Goal: Task Accomplishment & Management: Manage account settings

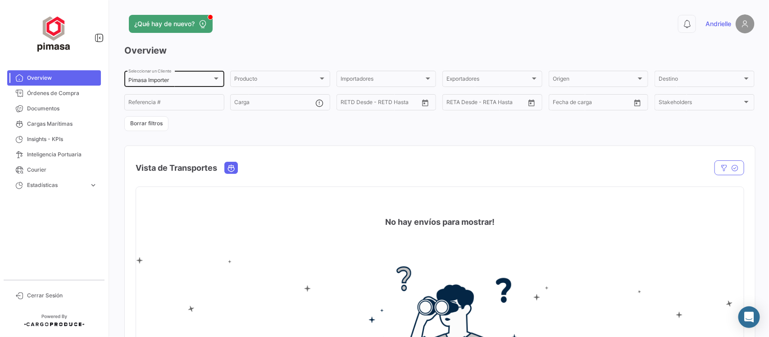
click at [165, 78] on mat-select-trigger "Pimasa Importer" at bounding box center [148, 80] width 41 height 7
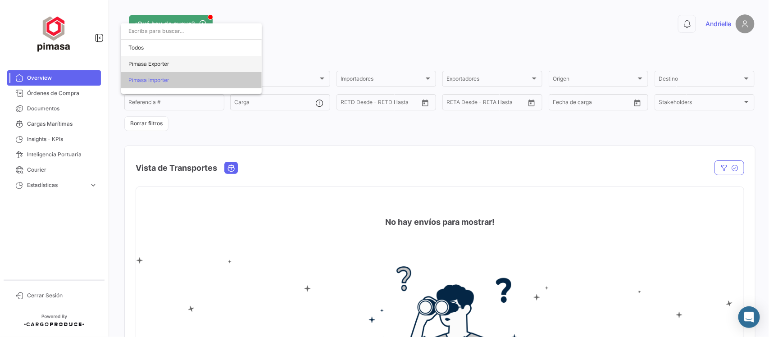
click at [160, 64] on span "Pimasa Exporter" at bounding box center [148, 63] width 41 height 7
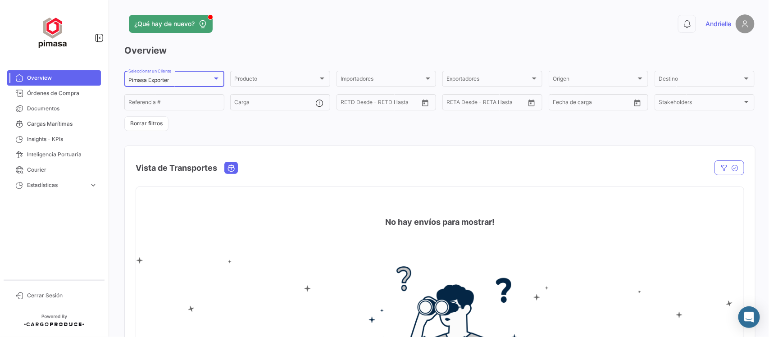
click at [270, 26] on div "¿Qué hay de nuevo?" at bounding box center [297, 24] width 347 height 18
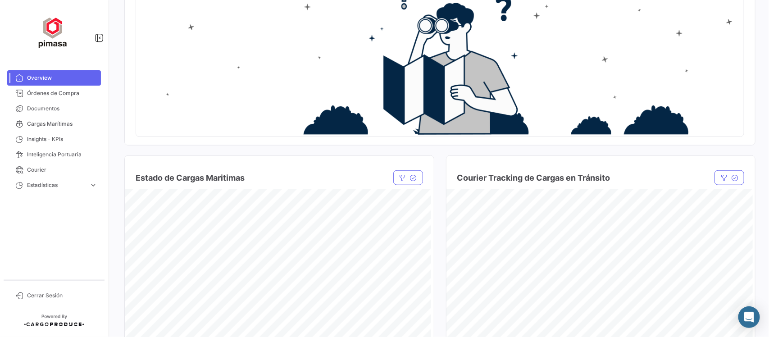
scroll to position [507, 0]
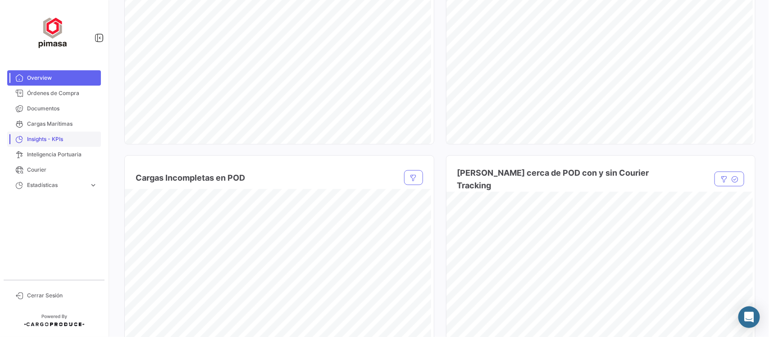
click at [59, 136] on span "Insights - KPIs" at bounding box center [62, 139] width 70 height 8
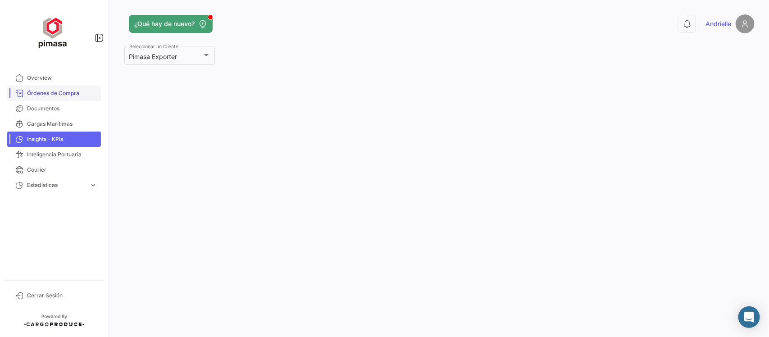
click at [61, 91] on span "Órdenes de Compra" at bounding box center [62, 93] width 70 height 8
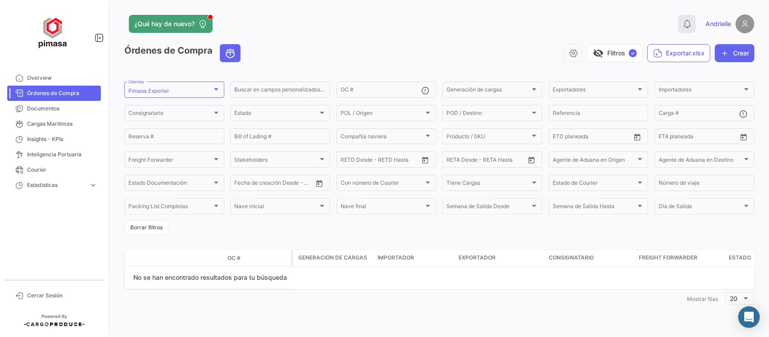
click at [692, 23] on button "0" at bounding box center [687, 24] width 18 height 18
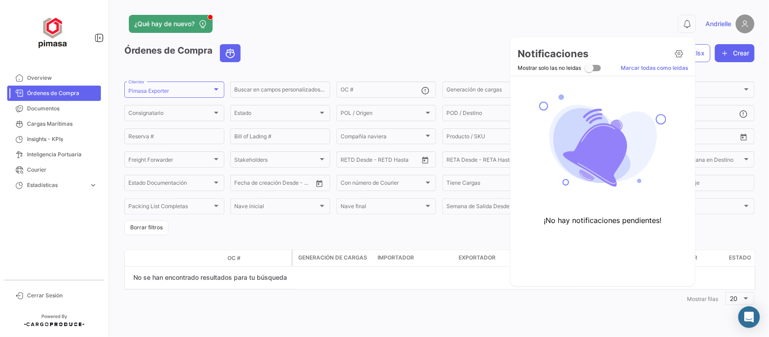
click at [593, 70] on span at bounding box center [589, 68] width 9 height 9
click at [589, 71] on input "Mostrar solo las no leidas" at bounding box center [589, 71] width 0 height 0
click at [597, 69] on span at bounding box center [596, 68] width 9 height 9
click at [589, 71] on input "Mostrar solo las no leidas" at bounding box center [589, 71] width 0 height 0
checkbox input "false"
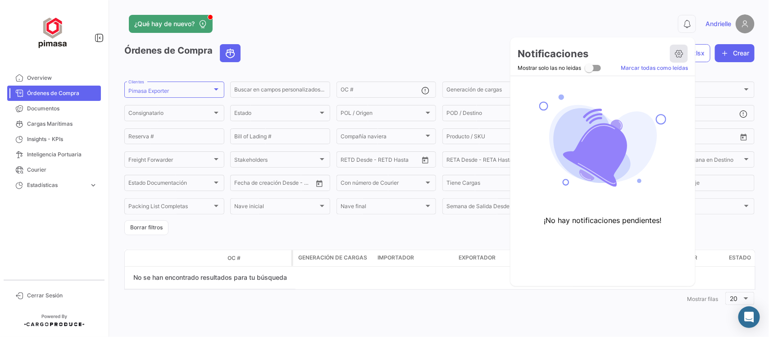
click at [683, 55] on icon at bounding box center [679, 53] width 9 height 9
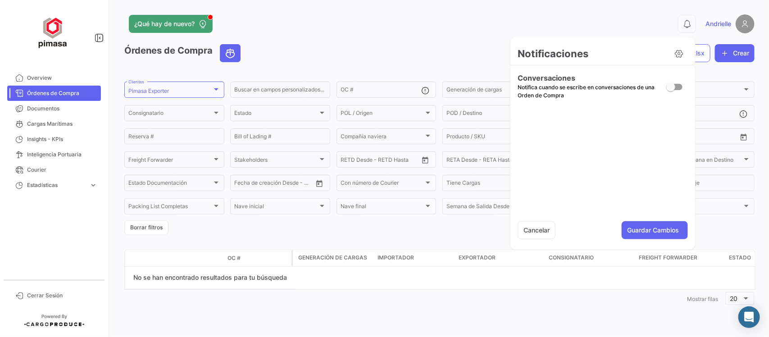
click at [672, 88] on span at bounding box center [671, 86] width 9 height 9
click at [671, 90] on input "checkbox" at bounding box center [671, 90] width 0 height 0
checkbox input "true"
click at [648, 232] on button "Guardar Cambios" at bounding box center [655, 230] width 66 height 18
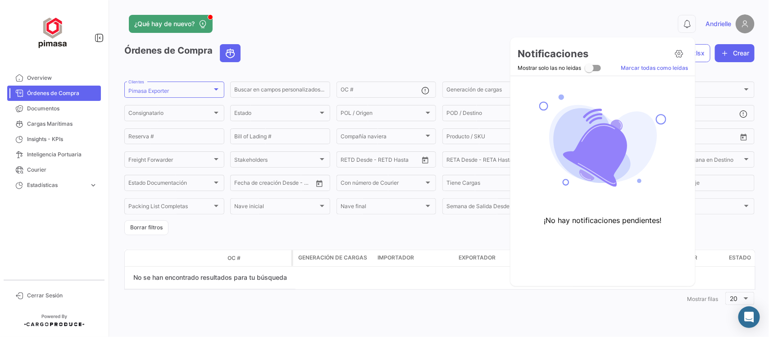
click at [641, 23] on div at bounding box center [384, 168] width 769 height 337
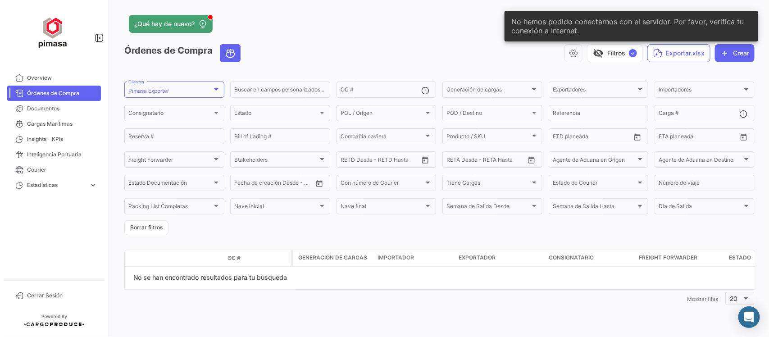
click at [320, 37] on app-header "¿Qué hay de nuevo? 0 Andrielle" at bounding box center [439, 29] width 631 height 30
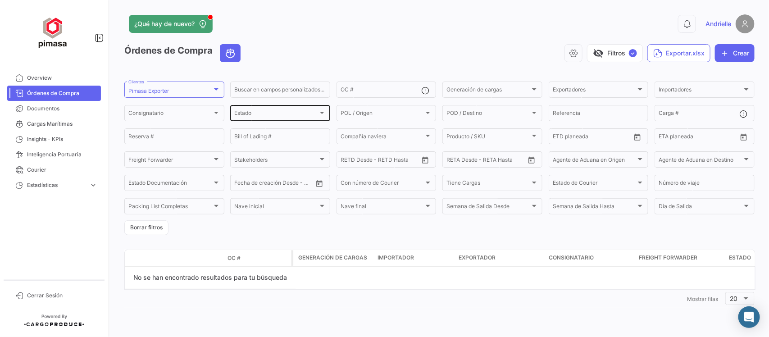
click at [272, 115] on div "Estado" at bounding box center [276, 114] width 84 height 6
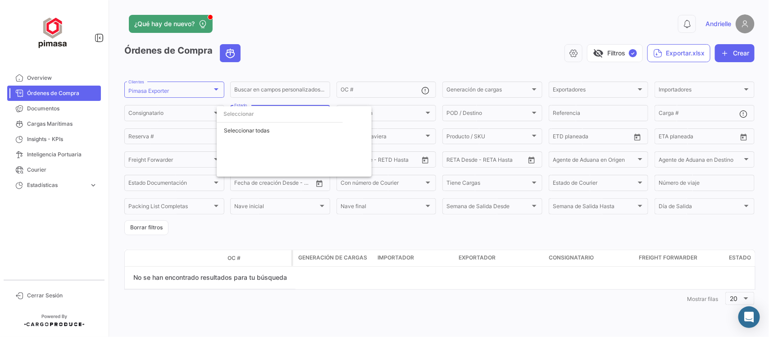
click at [324, 64] on div at bounding box center [384, 168] width 769 height 337
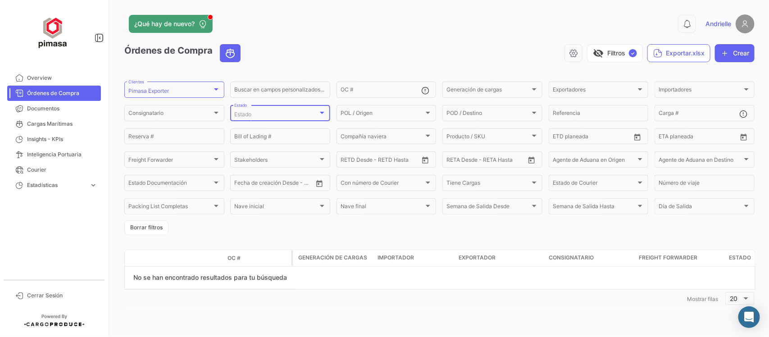
click at [237, 116] on span "Estado" at bounding box center [242, 114] width 17 height 7
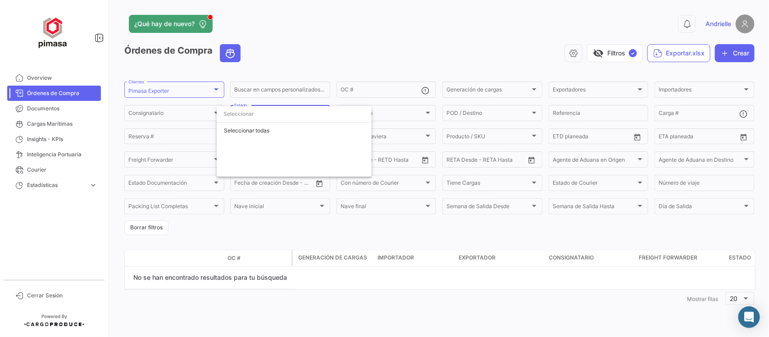
click at [287, 59] on div at bounding box center [384, 168] width 769 height 337
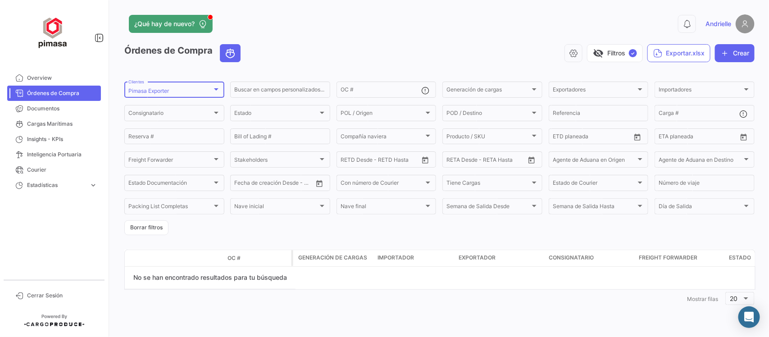
click at [153, 90] on mat-select-trigger "Pimasa Exporter" at bounding box center [148, 90] width 41 height 7
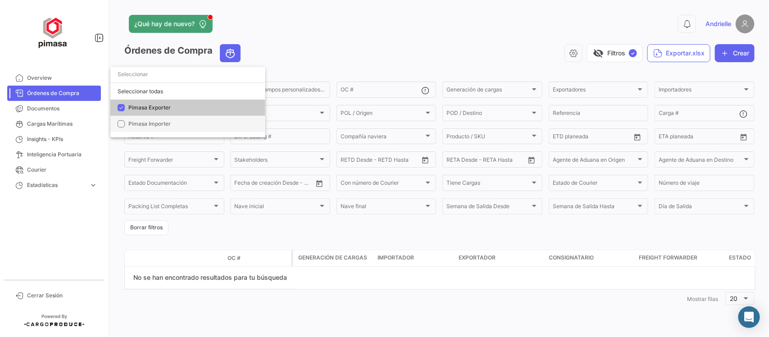
click at [154, 120] on span "Pimasa Importer" at bounding box center [149, 123] width 42 height 7
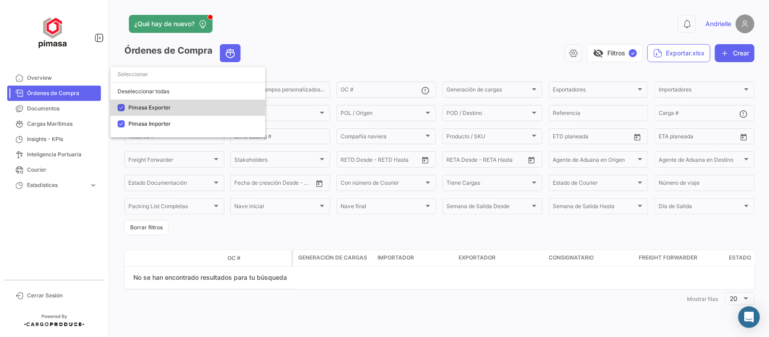
click at [143, 101] on mat-option "Pimasa Exporter" at bounding box center [187, 108] width 155 height 16
click at [296, 51] on div at bounding box center [384, 168] width 769 height 337
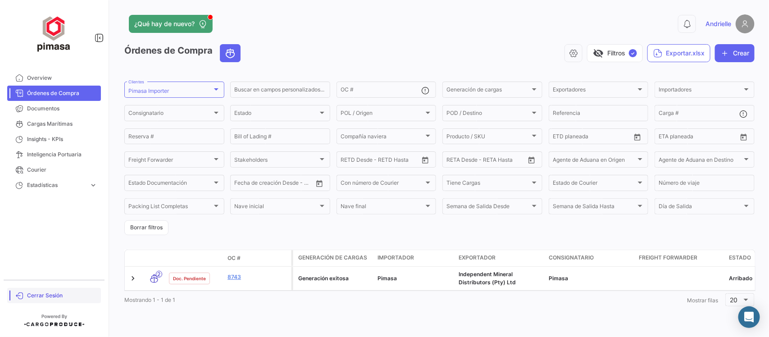
click at [54, 293] on span "Cerrar Sesión" at bounding box center [62, 296] width 70 height 8
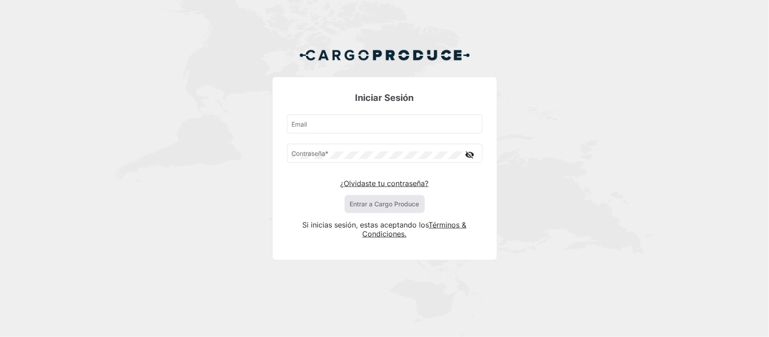
type input "[EMAIL_ADDRESS][DOMAIN_NAME]"
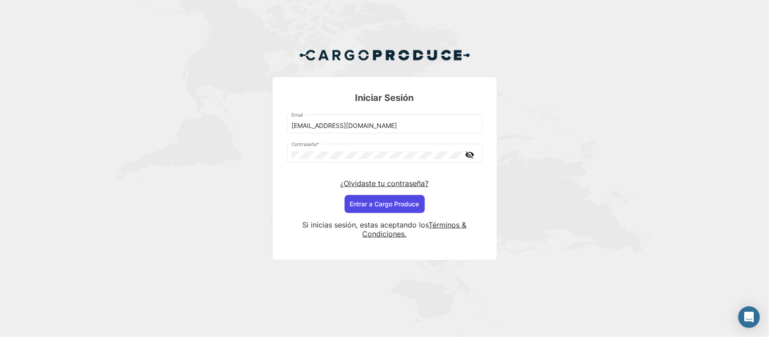
click at [374, 199] on button "Entrar a Cargo Produce" at bounding box center [385, 204] width 80 height 18
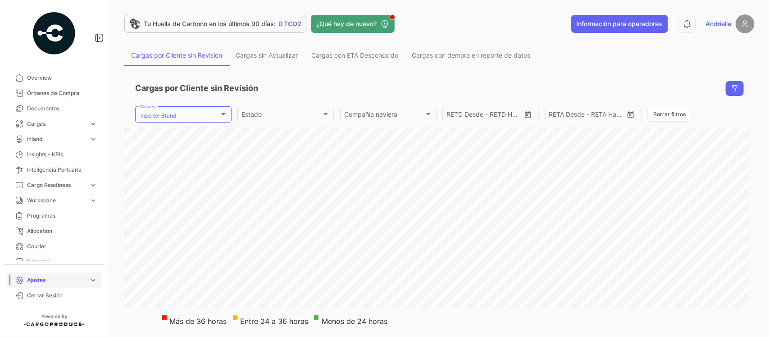
click at [45, 278] on span "Ajustes" at bounding box center [56, 280] width 59 height 8
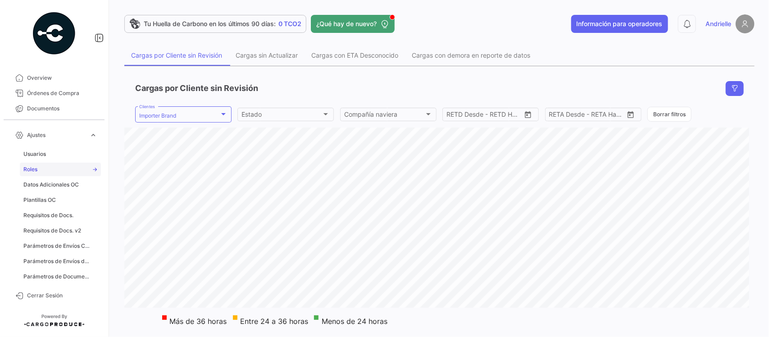
click at [34, 170] on span "Roles" at bounding box center [30, 169] width 14 height 8
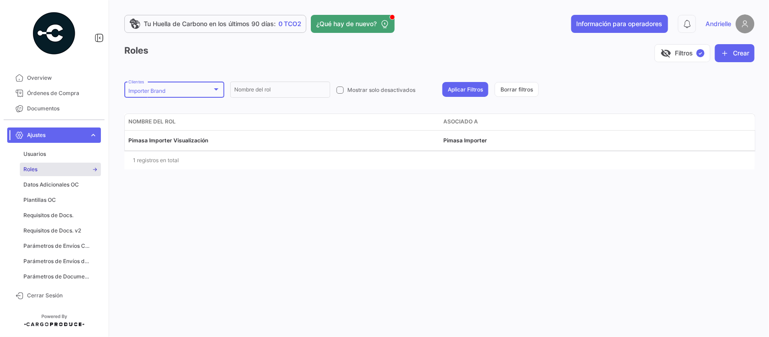
click at [192, 89] on div "Importer Brand" at bounding box center [170, 91] width 84 height 6
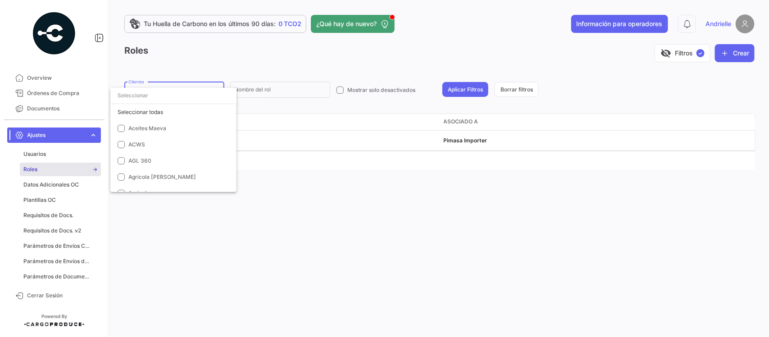
scroll to position [2038, 0]
click at [137, 114] on span "Importer Brand" at bounding box center [147, 113] width 39 height 7
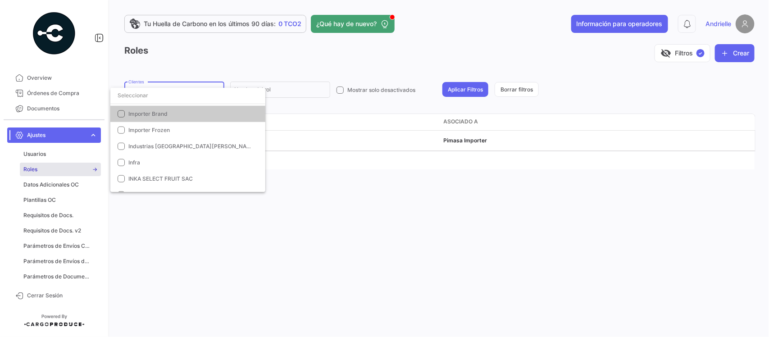
click at [146, 97] on input "dropdown search" at bounding box center [187, 95] width 155 height 16
click at [206, 66] on div at bounding box center [384, 168] width 769 height 337
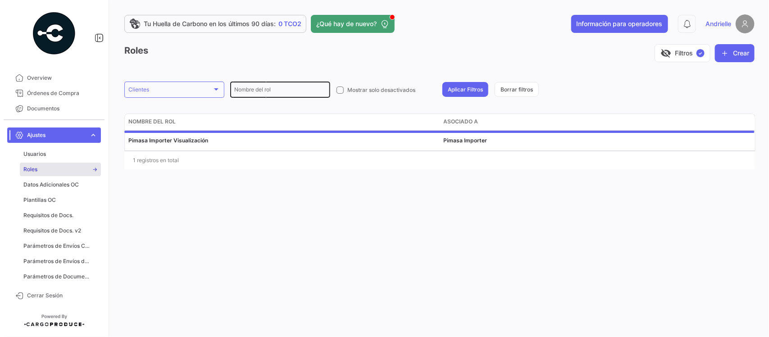
click at [291, 88] on input "Nombre del rol" at bounding box center [280, 91] width 92 height 6
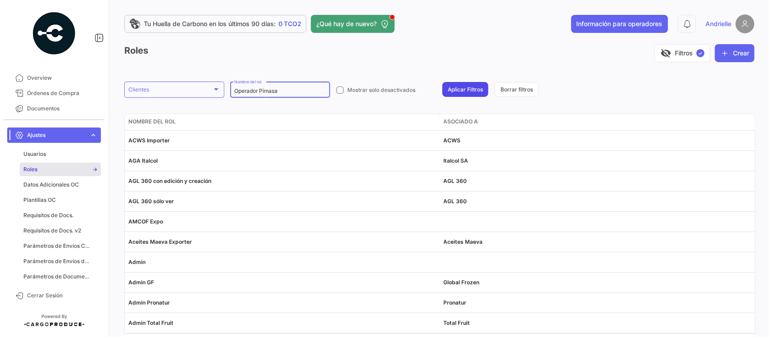
type input "Operador Pimasa"
click at [454, 89] on button "Aplicar Filtros" at bounding box center [466, 89] width 46 height 15
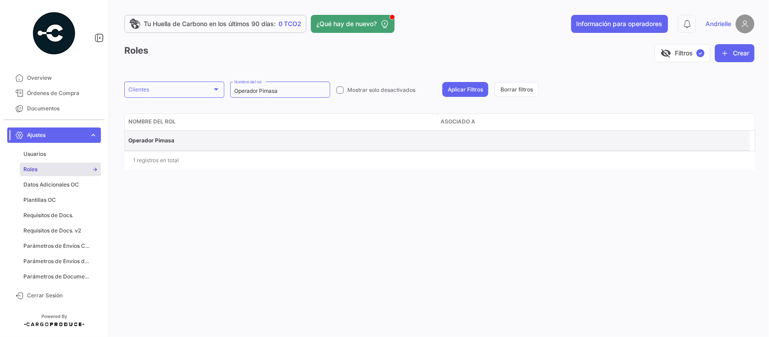
click at [149, 135] on datatable-body-cell "Operador Pimasa" at bounding box center [281, 141] width 313 height 20
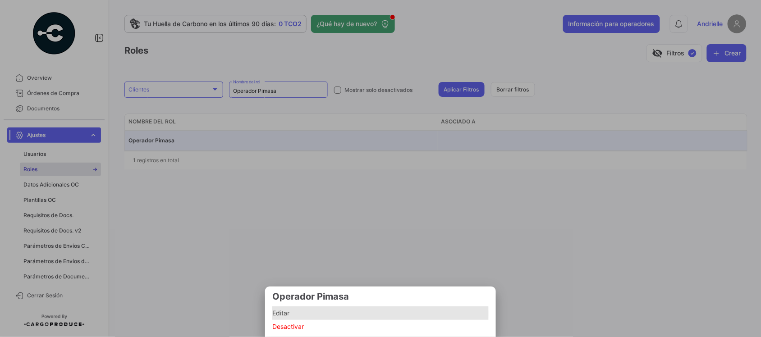
click at [275, 314] on span "Editar" at bounding box center [380, 313] width 216 height 11
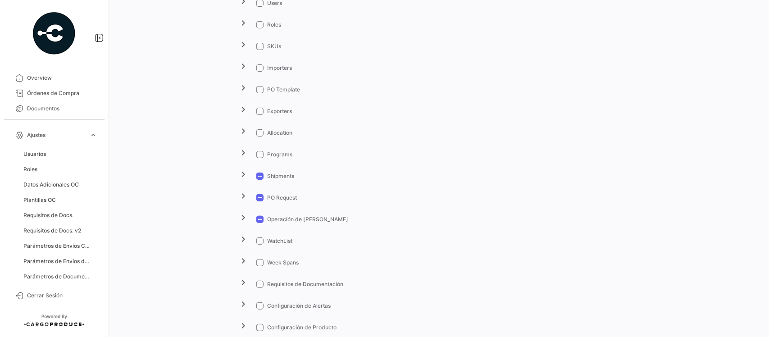
scroll to position [169, 0]
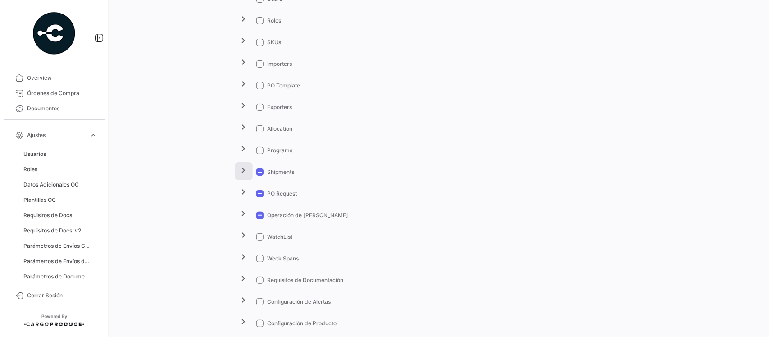
click at [239, 171] on mat-icon "chevron_right" at bounding box center [243, 170] width 11 height 11
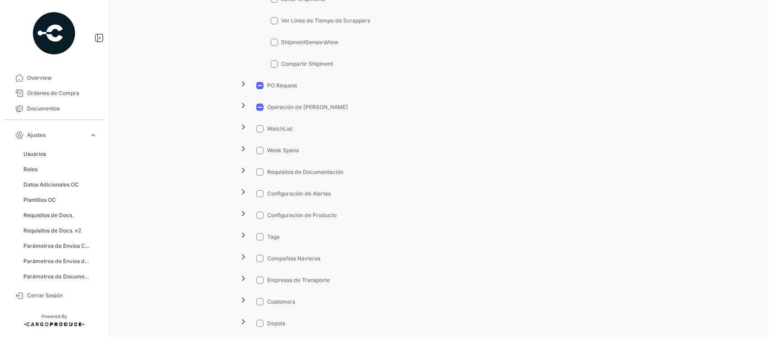
scroll to position [431, 0]
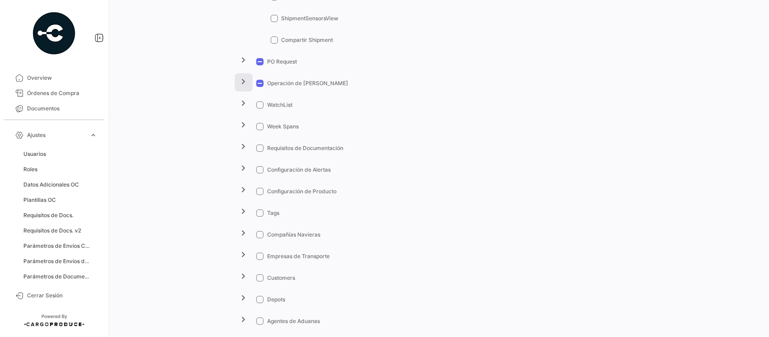
click at [242, 88] on button "chevron_right" at bounding box center [244, 82] width 18 height 18
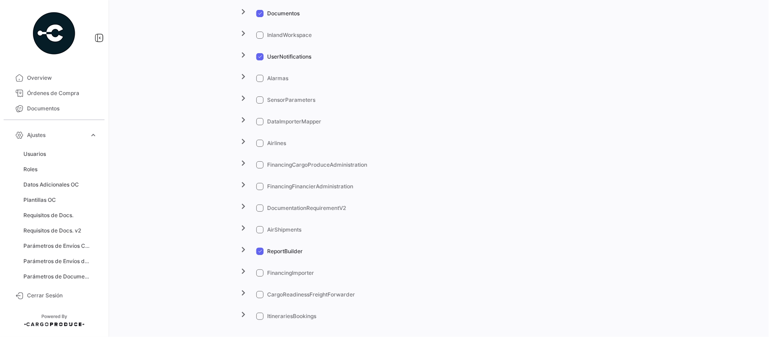
scroll to position [1744, 0]
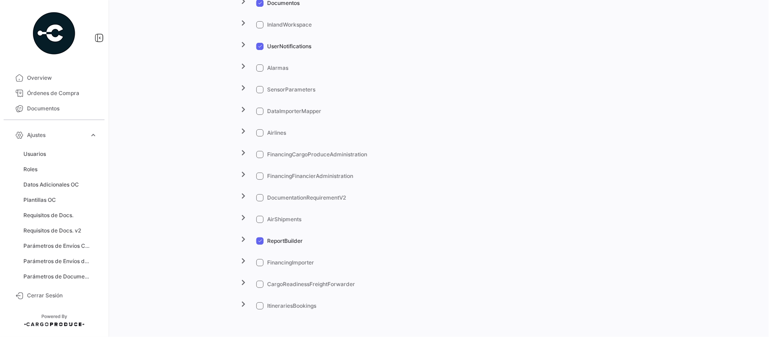
click at [256, 219] on span at bounding box center [259, 219] width 7 height 7
click at [260, 223] on input "AirShipments" at bounding box center [260, 223] width 0 height 0
checkbox input "true"
click at [243, 217] on mat-icon "chevron_right" at bounding box center [243, 217] width 11 height 11
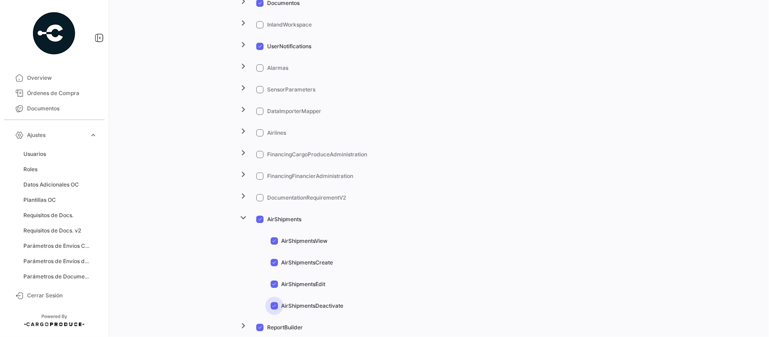
click at [271, 306] on span at bounding box center [274, 305] width 7 height 7
click at [274, 310] on input "AirShipmentsDeactivate" at bounding box center [274, 310] width 0 height 0
checkbox input "false"
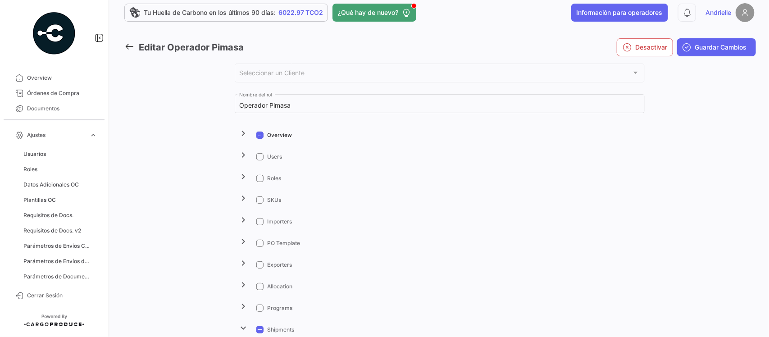
scroll to position [0, 0]
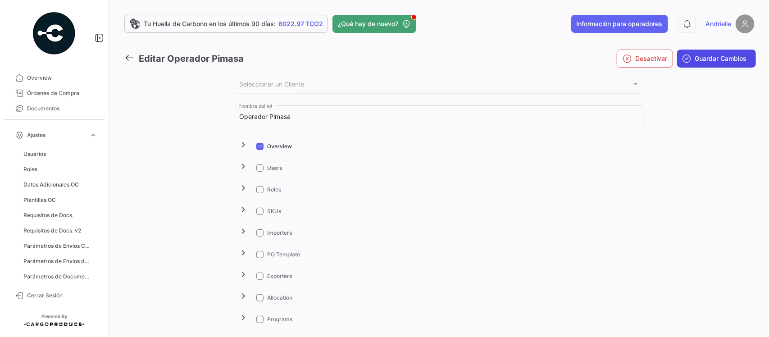
click at [724, 59] on span "Guardar Cambios" at bounding box center [721, 58] width 52 height 9
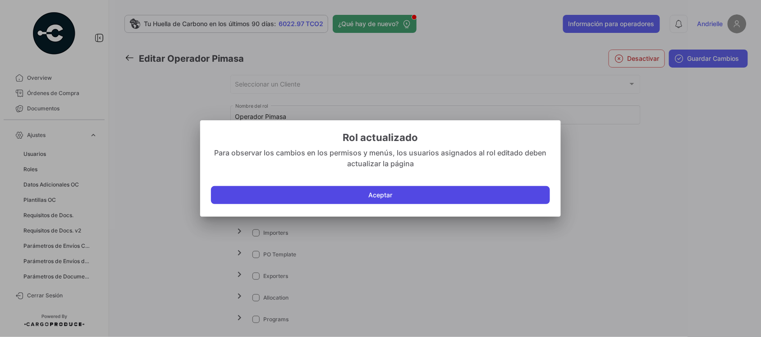
click at [433, 199] on button "Aceptar" at bounding box center [380, 195] width 339 height 18
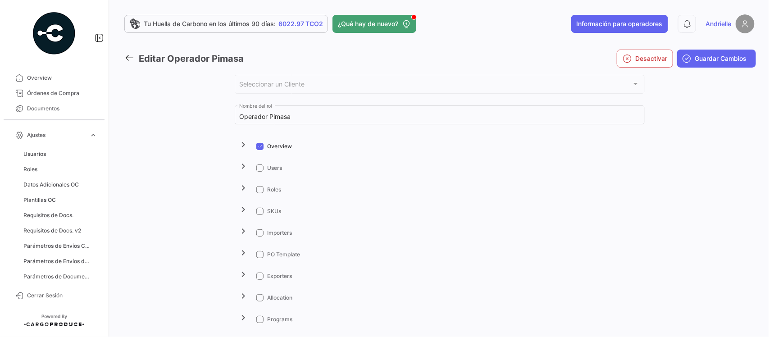
drag, startPoint x: 39, startPoint y: 91, endPoint x: 264, endPoint y: 8, distance: 239.3
click at [39, 91] on span "Órdenes de Compra" at bounding box center [62, 93] width 70 height 8
